Goal: Communication & Community: Participate in discussion

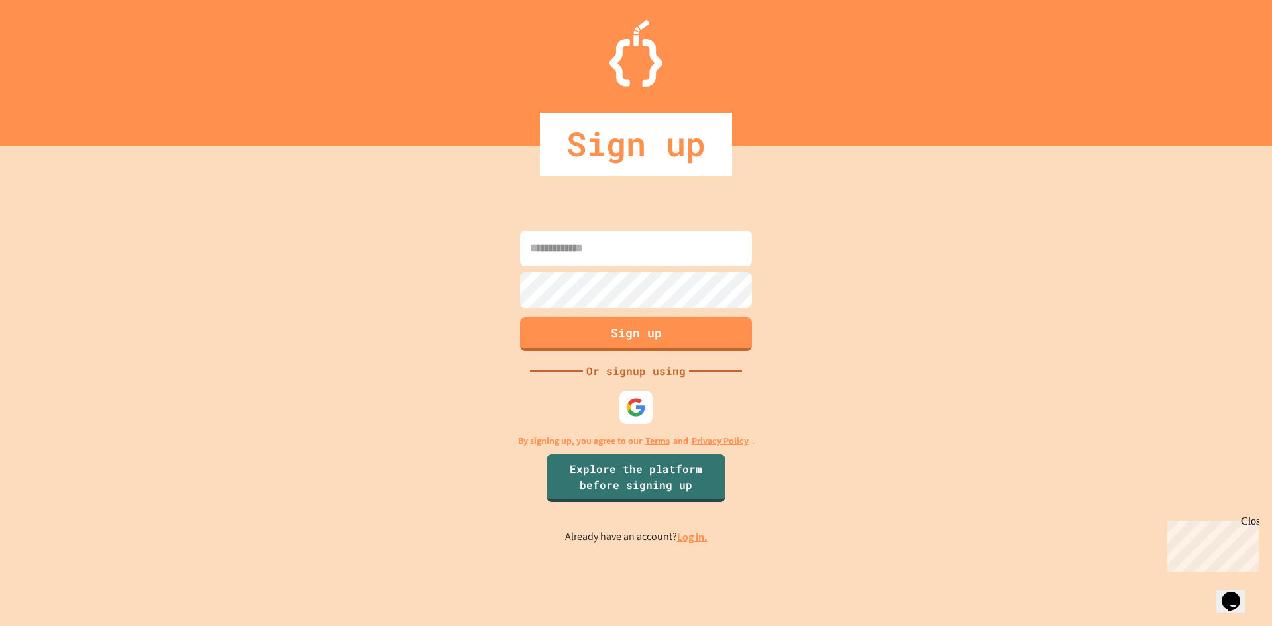
click at [1250, 521] on div "Close" at bounding box center [1249, 523] width 17 height 17
click at [632, 407] on img at bounding box center [636, 407] width 22 height 22
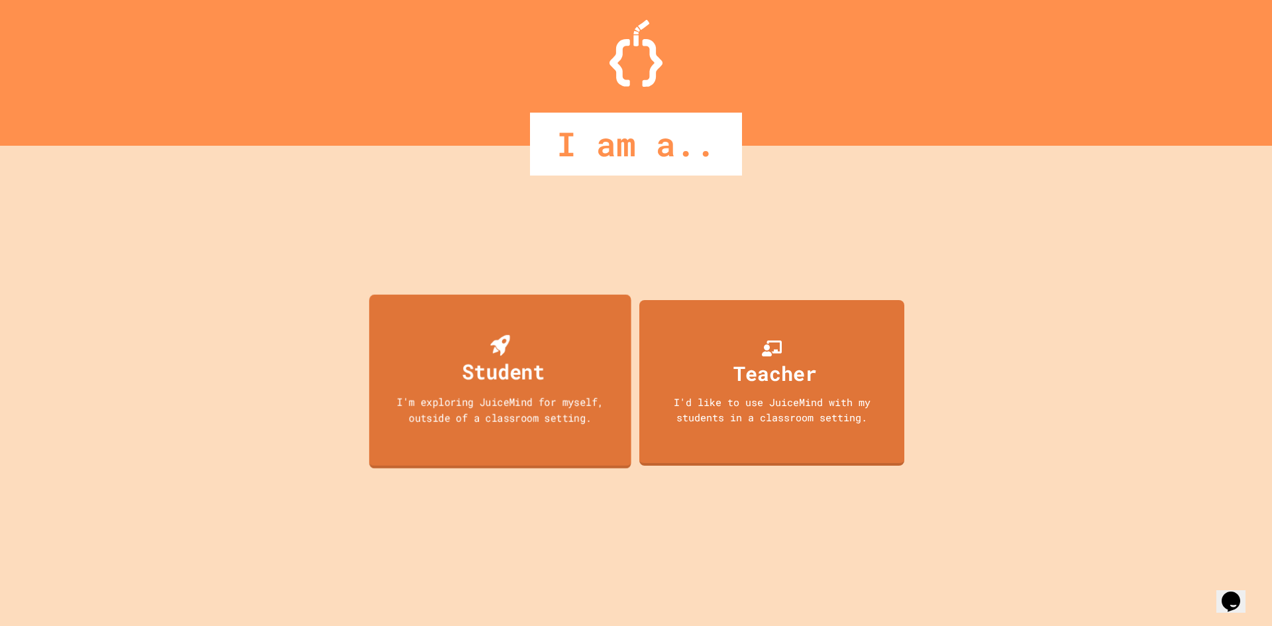
click at [508, 400] on div "I'm exploring JuiceMind for myself, outside of a classroom setting." at bounding box center [500, 409] width 236 height 31
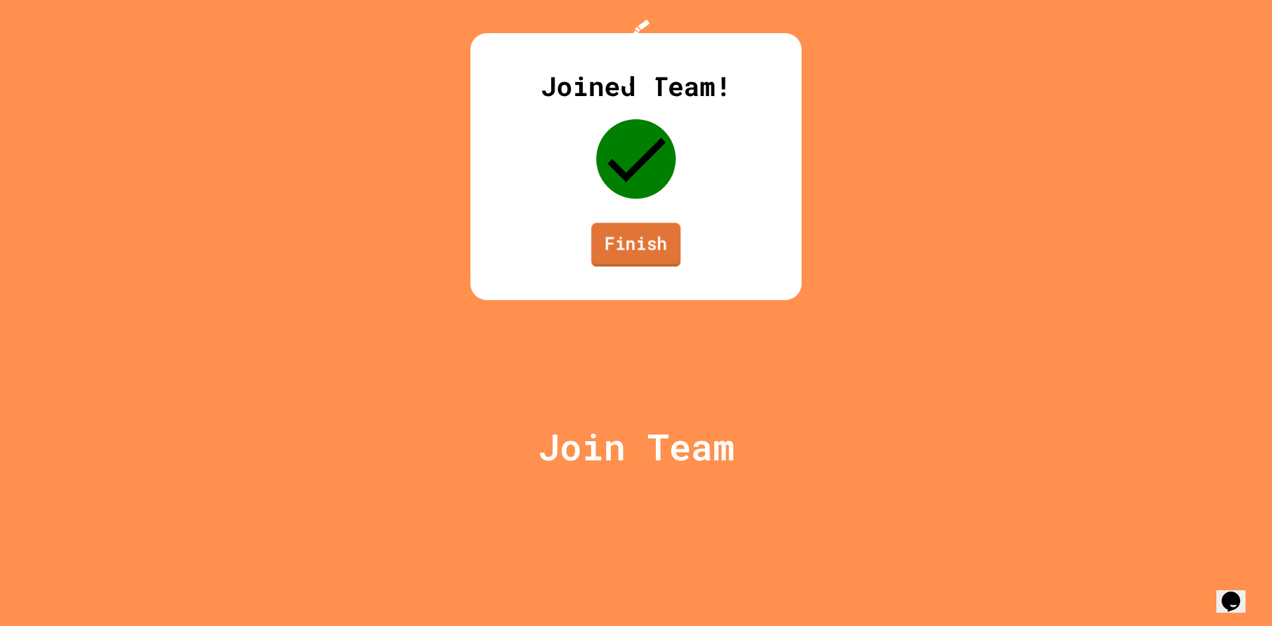
click at [625, 266] on link "Finish" at bounding box center [635, 245] width 89 height 44
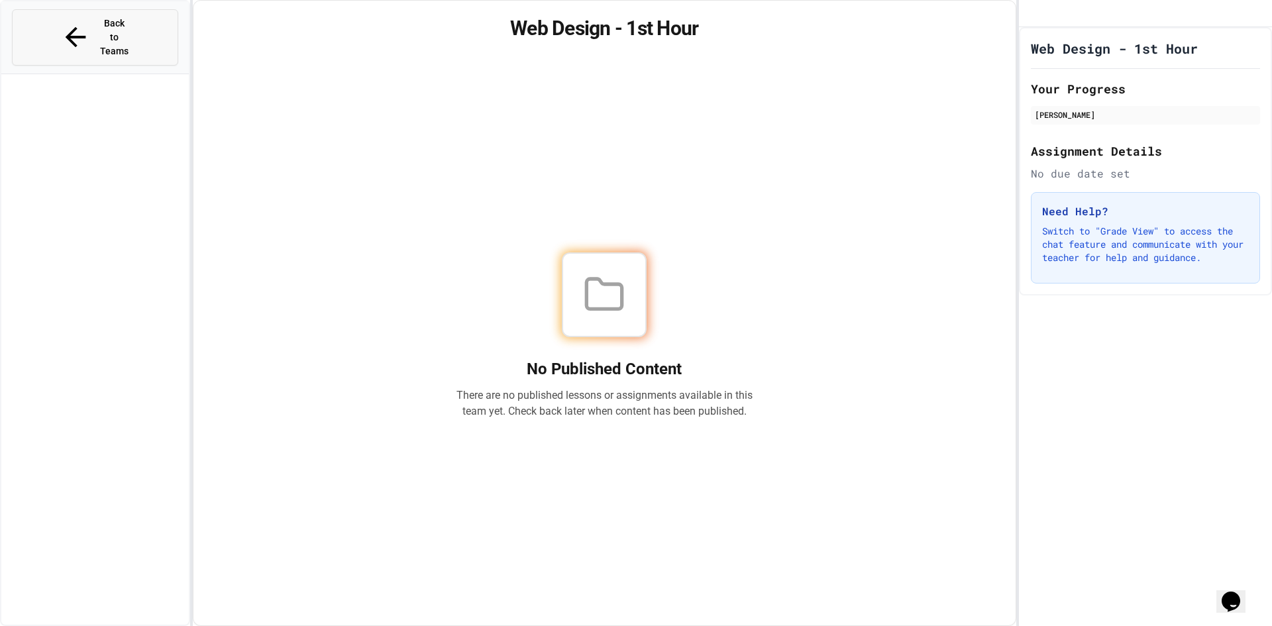
click at [27, 19] on button "Back to Teams" at bounding box center [95, 37] width 166 height 56
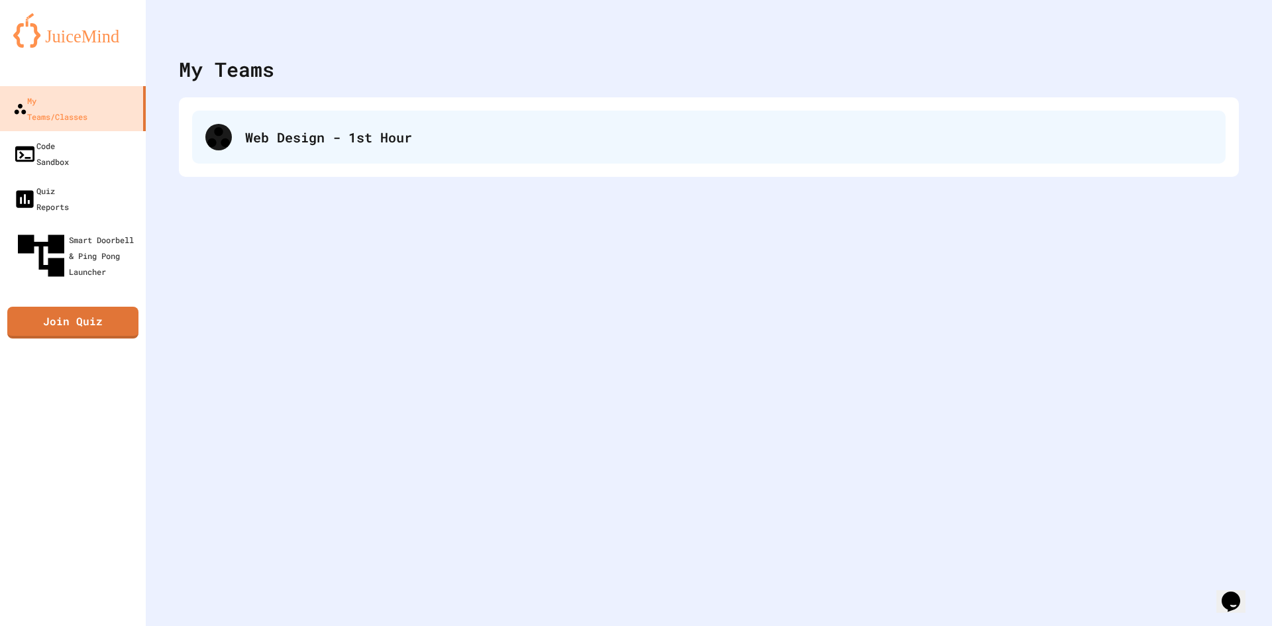
click at [342, 134] on div "Web Design - 1st Hour" at bounding box center [728, 137] width 967 height 20
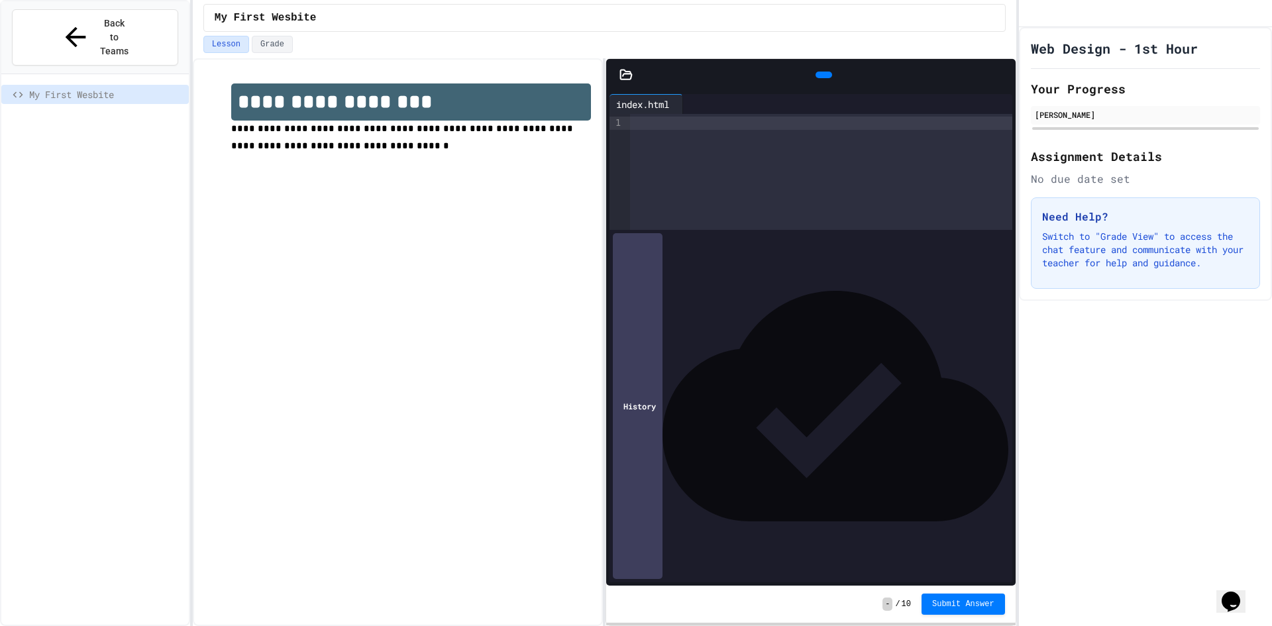
click at [626, 70] on icon at bounding box center [626, 74] width 13 height 13
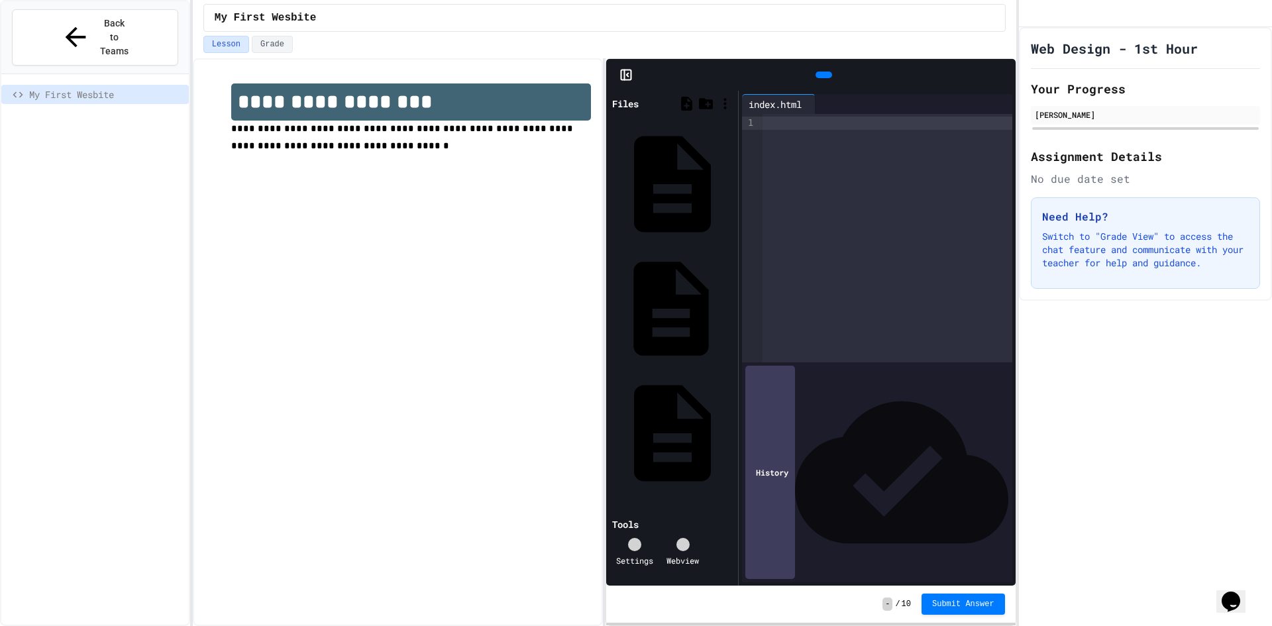
click at [739, 311] on icon at bounding box center [740, 316] width 3 height 11
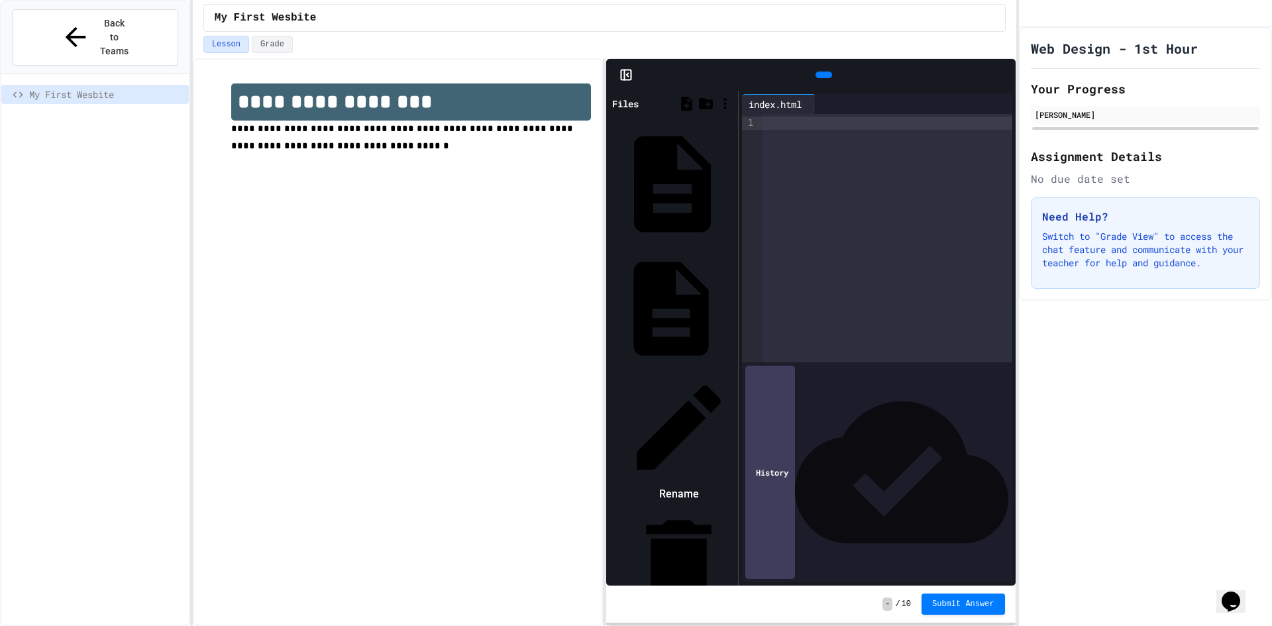
click at [729, 506] on li "Delete" at bounding box center [679, 572] width 112 height 133
click at [673, 372] on div at bounding box center [672, 372] width 125 height 0
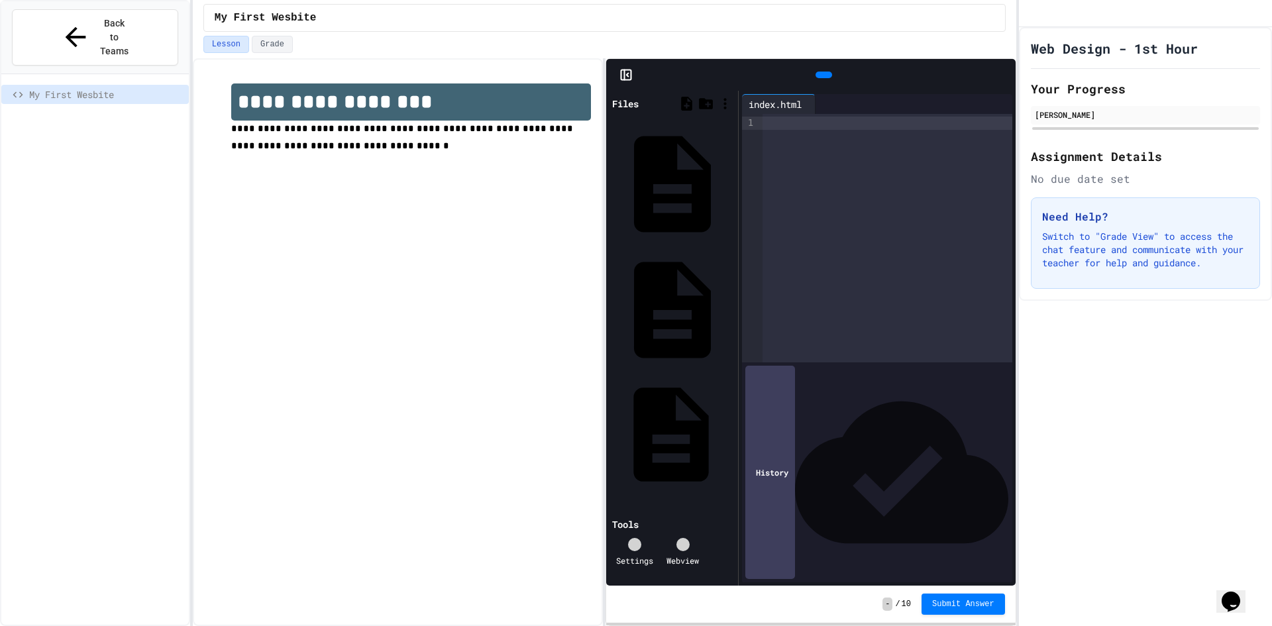
click at [739, 437] on icon at bounding box center [740, 442] width 3 height 11
click at [682, 498] on div at bounding box center [672, 498] width 125 height 0
click at [739, 311] on icon at bounding box center [740, 316] width 3 height 11
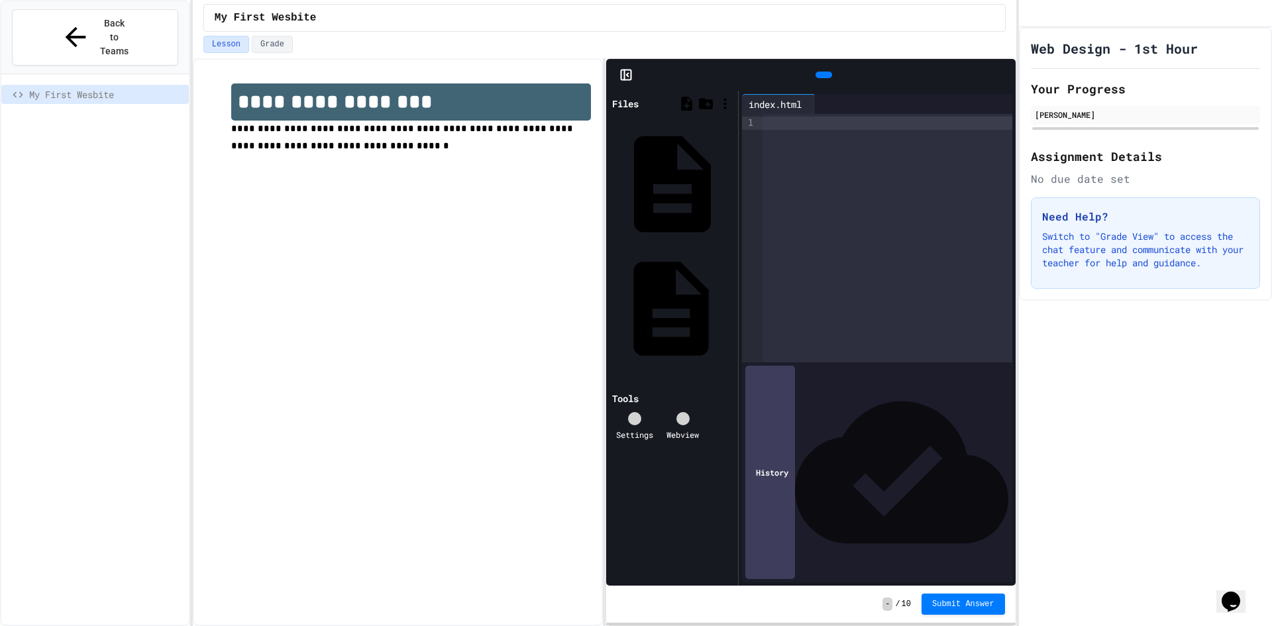
click at [732, 309] on icon at bounding box center [732, 309] width 0 height 0
click at [702, 372] on div at bounding box center [672, 372] width 125 height 0
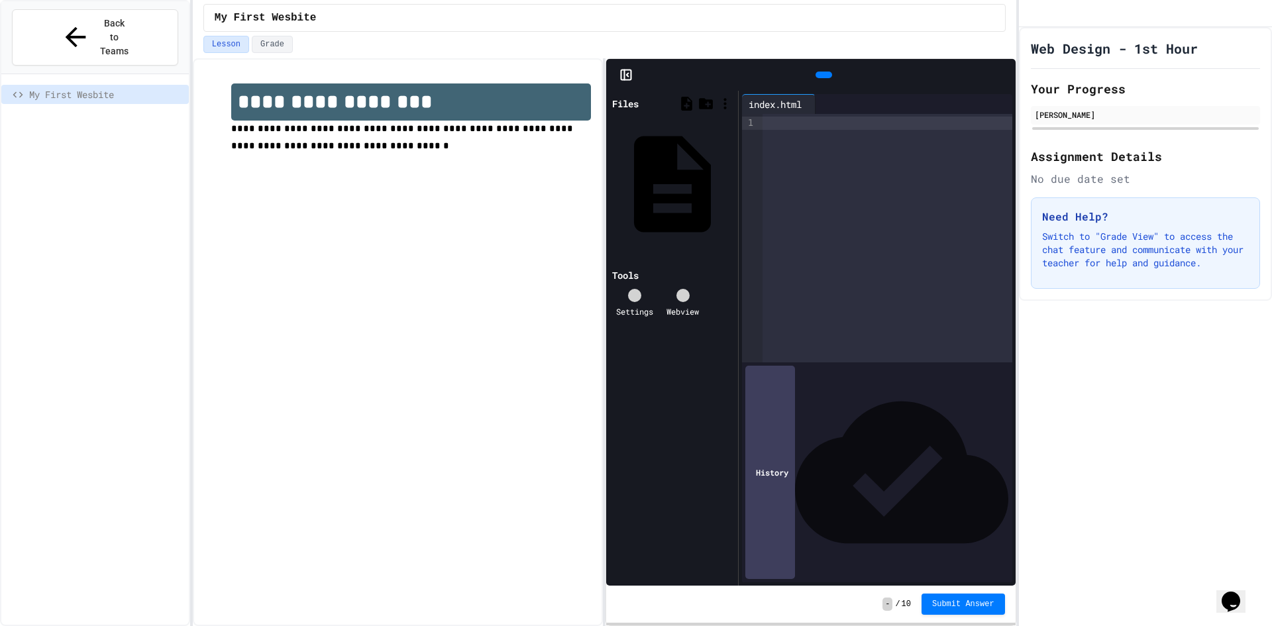
click at [816, 131] on div at bounding box center [888, 238] width 250 height 248
click at [821, 136] on div "**********" at bounding box center [888, 238] width 250 height 248
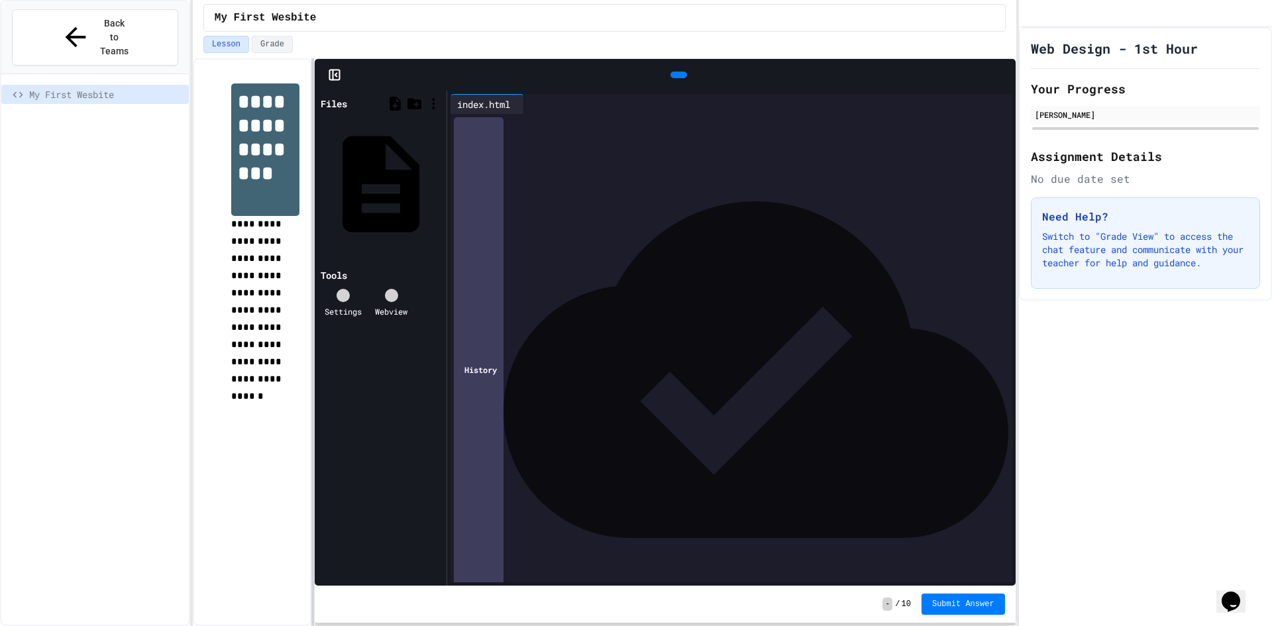
click at [312, 498] on div at bounding box center [312, 342] width 3 height 568
click at [491, 138] on div at bounding box center [741, 136] width 541 height 13
click at [753, 164] on div "**********" at bounding box center [731, 162] width 521 height 13
click at [678, 180] on div "* **** ******* * *******" at bounding box center [731, 176] width 521 height 13
click at [654, 189] on div "** **** *" at bounding box center [731, 190] width 521 height 13
